Goal: Task Accomplishment & Management: Manage account settings

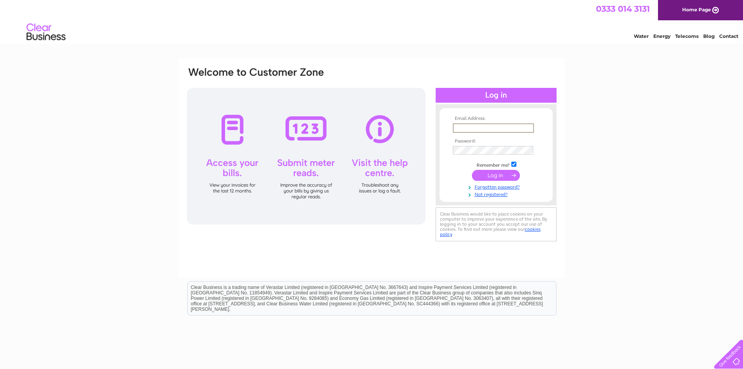
click at [478, 126] on input "text" at bounding box center [493, 127] width 81 height 9
type input "technico@btconnect.com"
click at [472, 174] on input "submit" at bounding box center [496, 175] width 48 height 11
click at [486, 174] on input "submit" at bounding box center [496, 174] width 48 height 11
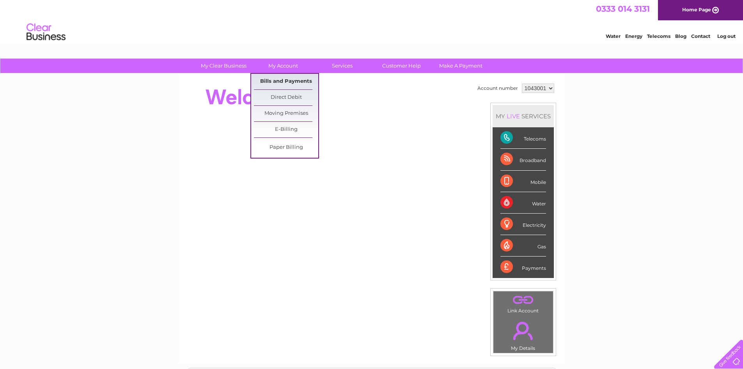
click at [277, 80] on link "Bills and Payments" at bounding box center [286, 82] width 64 height 16
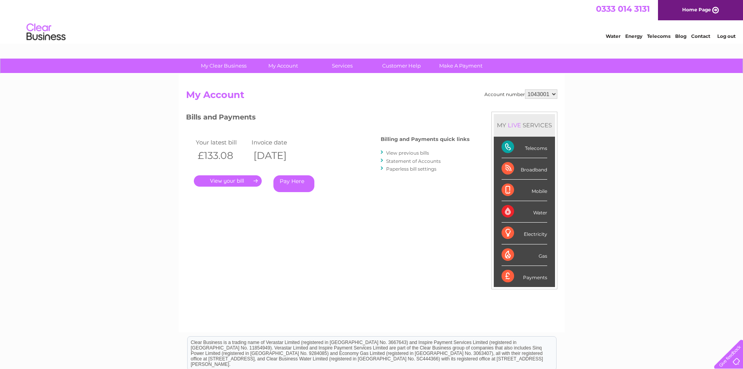
click at [234, 181] on link "." at bounding box center [228, 180] width 68 height 11
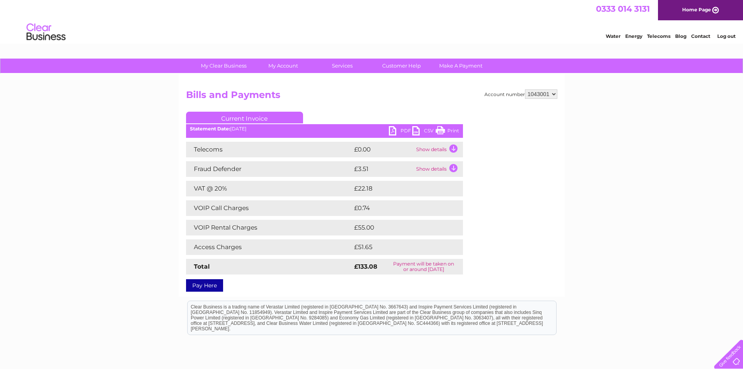
click at [449, 131] on link "Print" at bounding box center [447, 131] width 23 height 11
